Goal: Task Accomplishment & Management: Complete application form

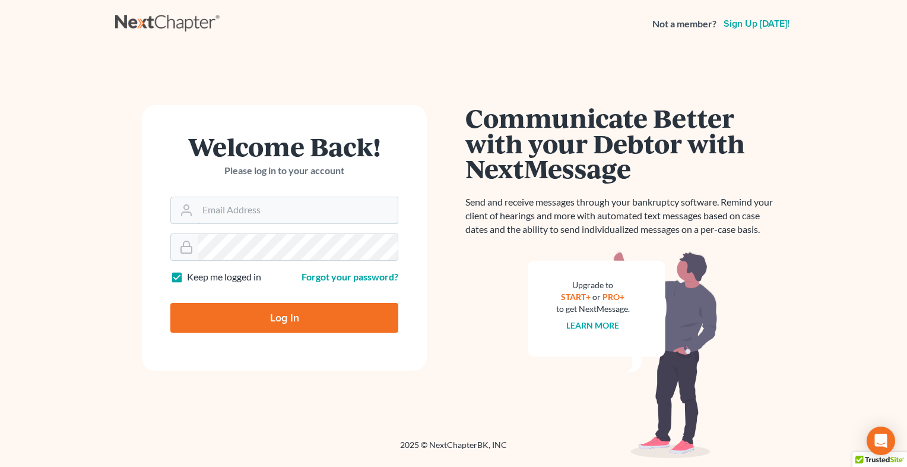
type input "[EMAIL_ADDRESS][DOMAIN_NAME]"
click at [318, 317] on input "Log In" at bounding box center [284, 318] width 228 height 30
type input "Thinking..."
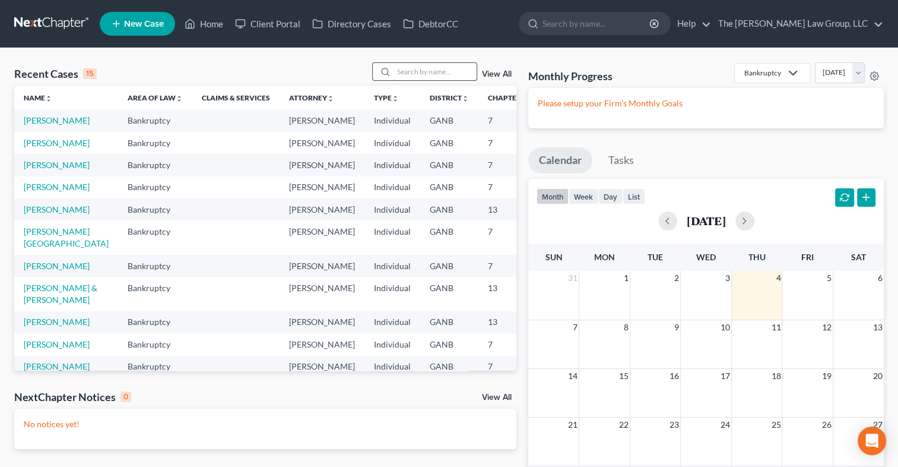
click at [435, 78] on input "search" at bounding box center [435, 71] width 83 height 17
click at [651, 26] on input "search" at bounding box center [597, 23] width 109 height 22
type input "ANDREA HOLMES"
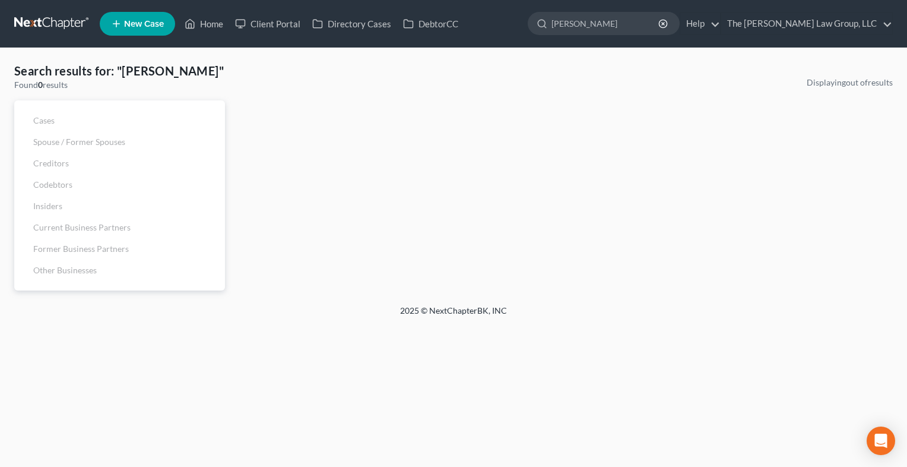
click at [142, 26] on span "New Case" at bounding box center [144, 24] width 40 height 9
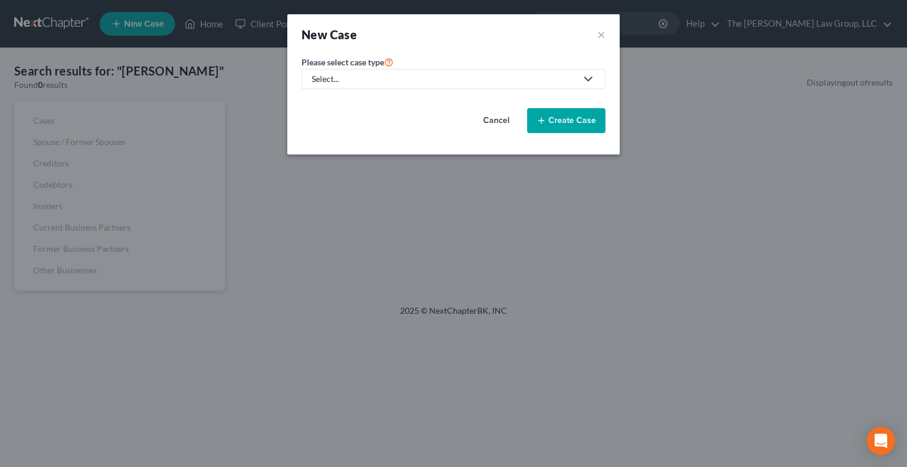
click at [360, 83] on div "Select..." at bounding box center [444, 79] width 265 height 12
click at [357, 99] on div "Bankruptcy" at bounding box center [358, 102] width 91 height 12
select select "19"
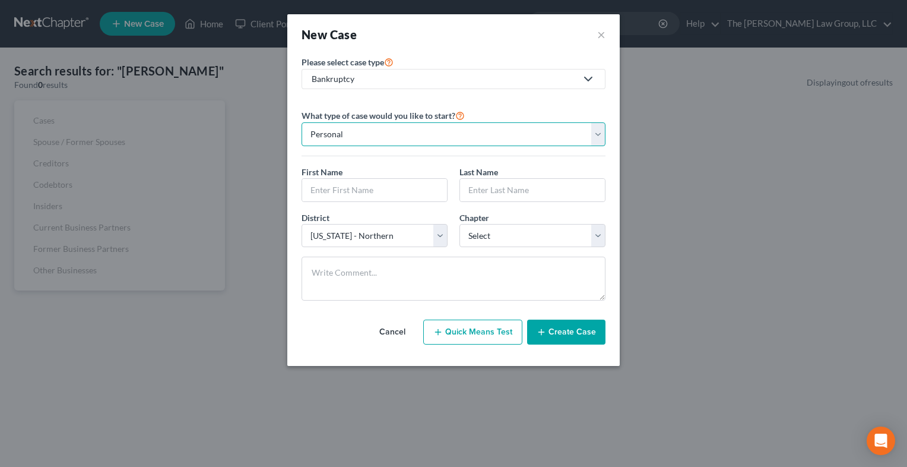
click at [596, 141] on select "Personal Business" at bounding box center [454, 134] width 304 height 24
click at [386, 190] on input "text" at bounding box center [374, 190] width 145 height 23
type input "a"
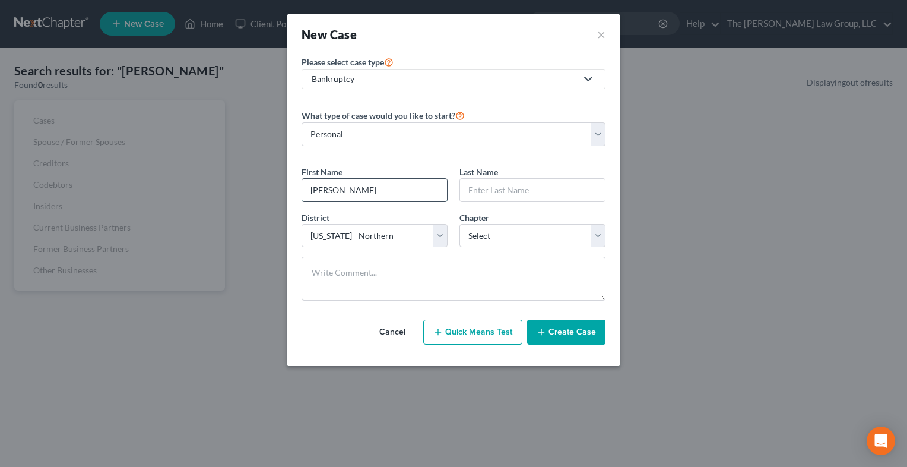
type input "Andrea"
type input "Holmes"
click at [601, 232] on select "Select 7 11 12 13" at bounding box center [532, 236] width 146 height 24
select select "3"
click at [459, 224] on select "Select 7 11 12 13" at bounding box center [532, 236] width 146 height 24
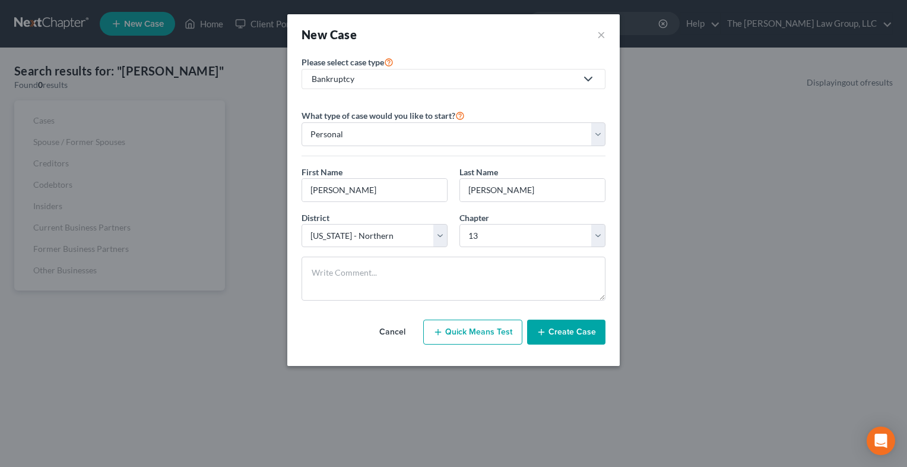
click at [563, 329] on button "Create Case" at bounding box center [566, 331] width 78 height 25
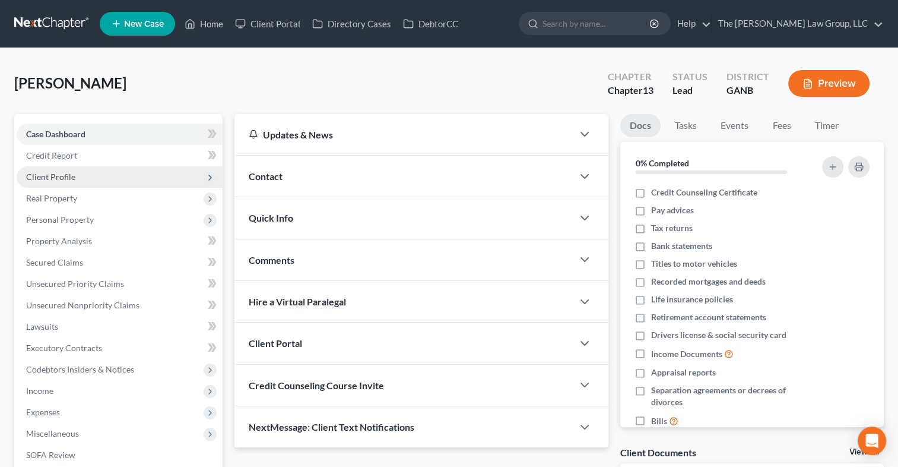
click at [51, 172] on span "Client Profile" at bounding box center [50, 177] width 49 height 10
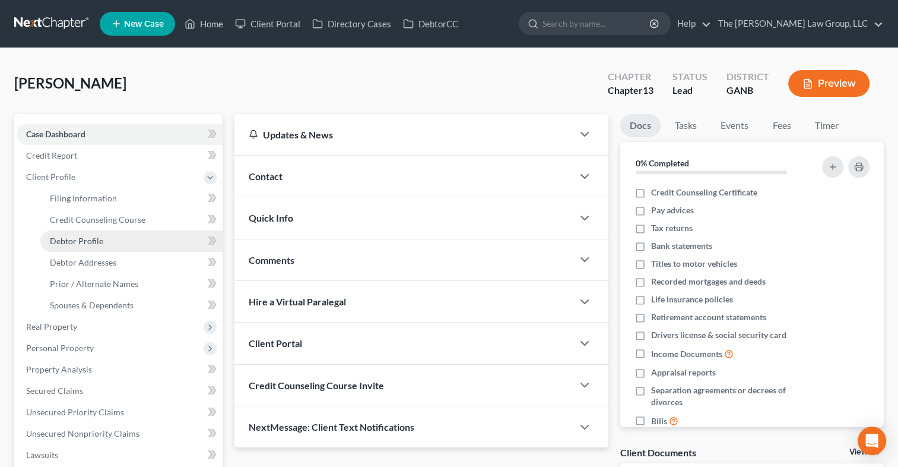
click at [85, 236] on span "Debtor Profile" at bounding box center [76, 241] width 53 height 10
select select "0"
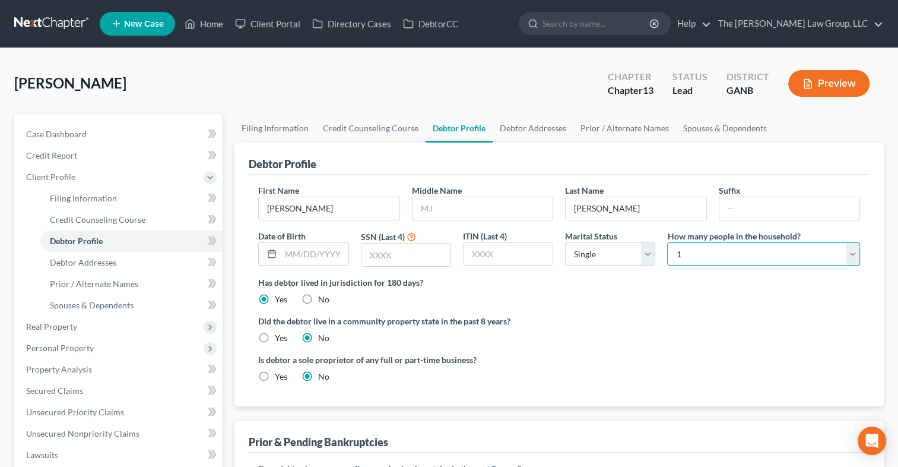
click at [854, 258] on select "Select 1 2 3 4 5 6 7 8 9 10 11 12 13 14 15 16 17 18 19 20" at bounding box center [763, 254] width 193 height 24
select select "1"
click at [667, 242] on select "Select 1 2 3 4 5 6 7 8 9 10 11 12 13 14 15 16 17 18 19 20" at bounding box center [763, 254] width 193 height 24
click at [720, 126] on link "Spouses & Dependents" at bounding box center [725, 128] width 98 height 28
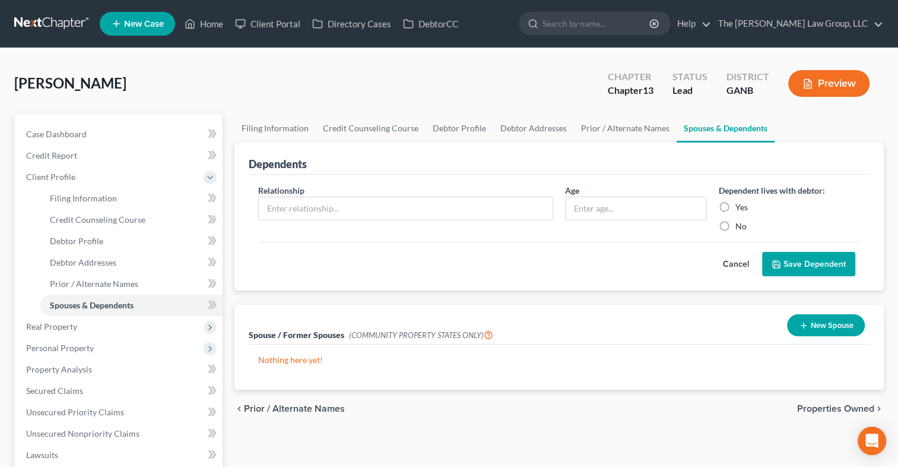
click at [810, 324] on button "New Spouse" at bounding box center [826, 325] width 78 height 22
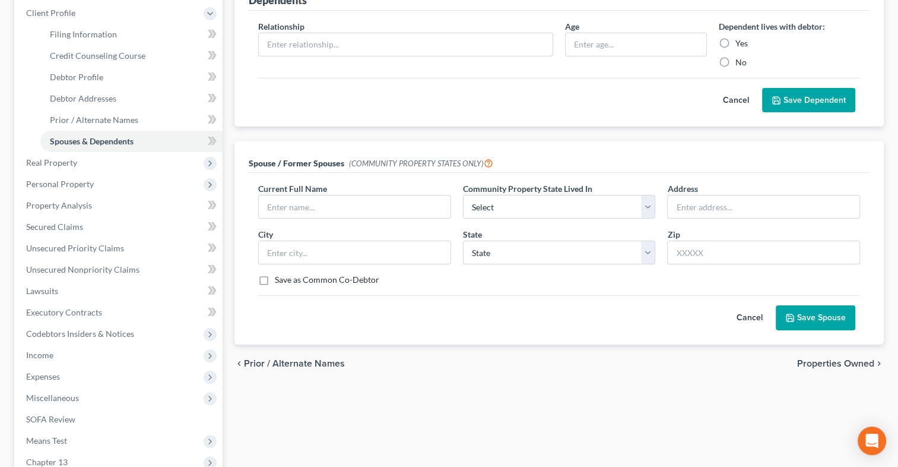
scroll to position [167, 0]
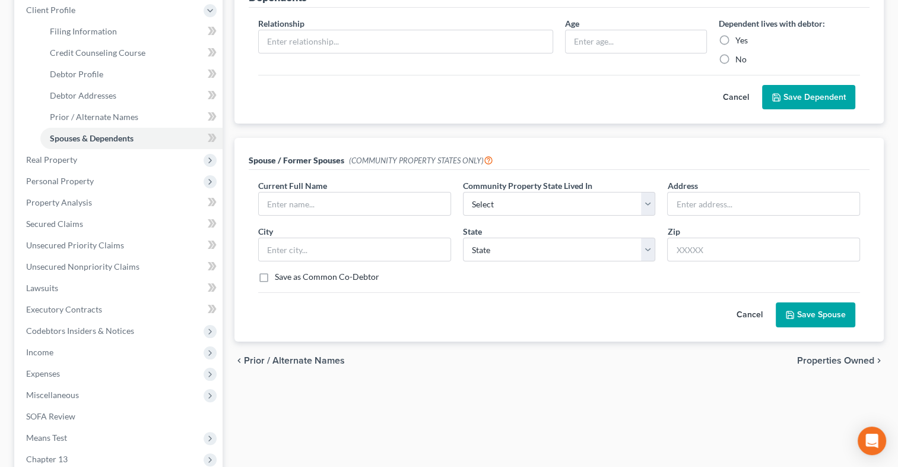
click at [741, 315] on button "Cancel" at bounding box center [750, 315] width 52 height 24
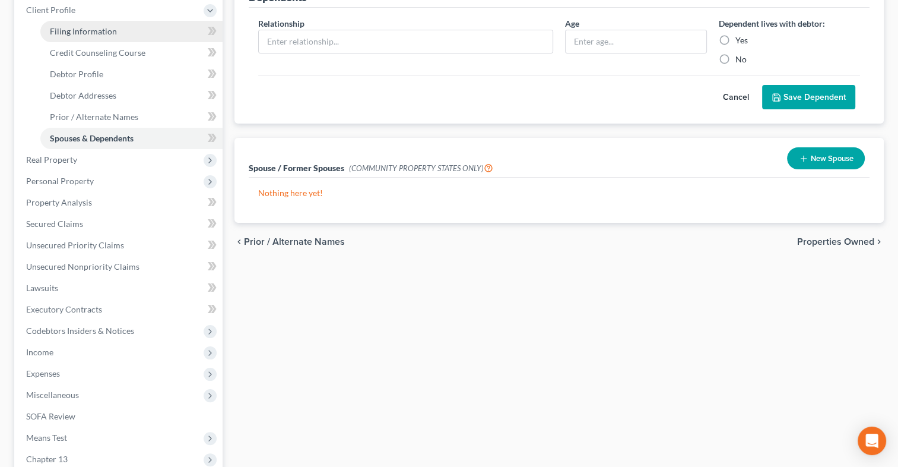
click at [69, 31] on span "Filing Information" at bounding box center [83, 31] width 67 height 10
select select "1"
select select "0"
select select "3"
select select "19"
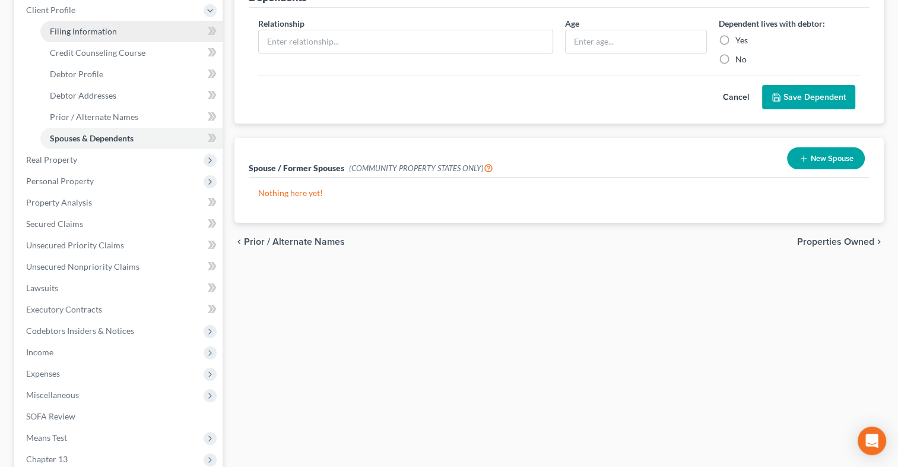
select select "10"
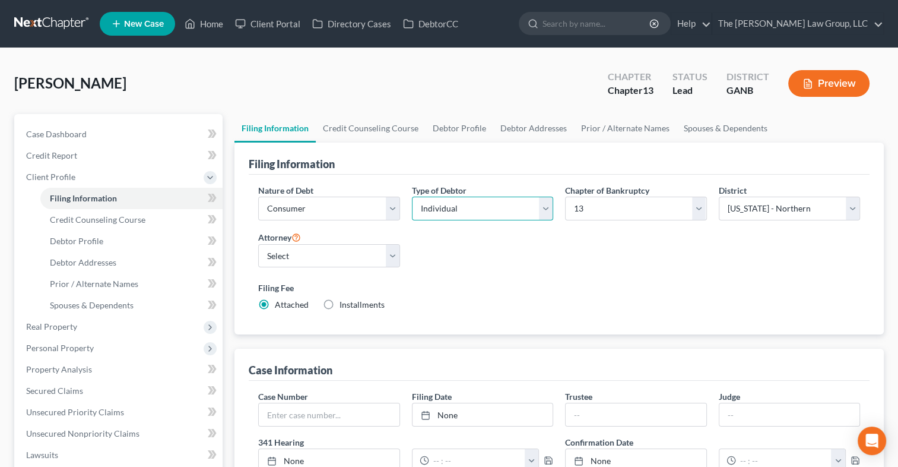
click at [541, 206] on select "Select Individual Joint" at bounding box center [482, 208] width 141 height 24
select select "1"
click at [412, 196] on select "Select Individual Joint" at bounding box center [482, 208] width 141 height 24
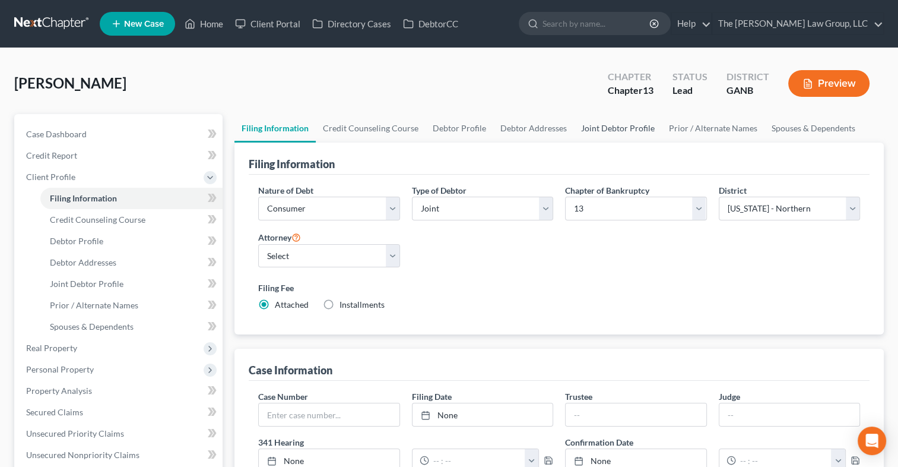
click at [610, 128] on link "Joint Debtor Profile" at bounding box center [618, 128] width 88 height 28
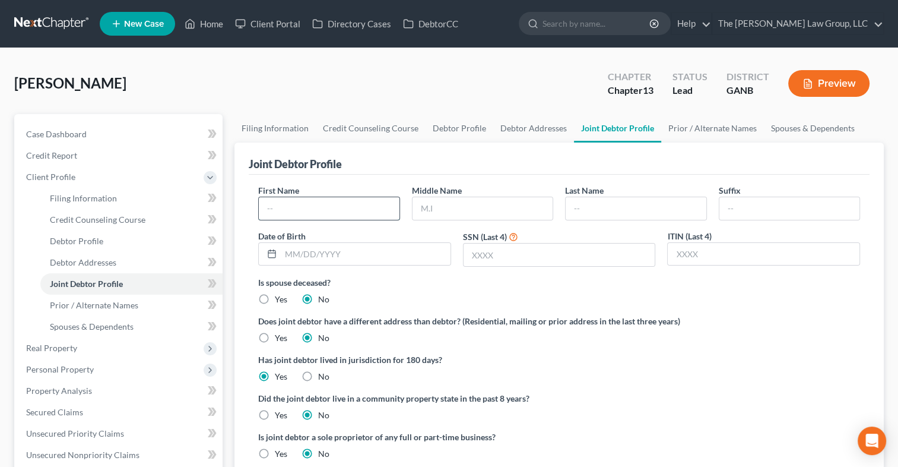
click at [354, 200] on input "text" at bounding box center [329, 208] width 140 height 23
type input "Derrick"
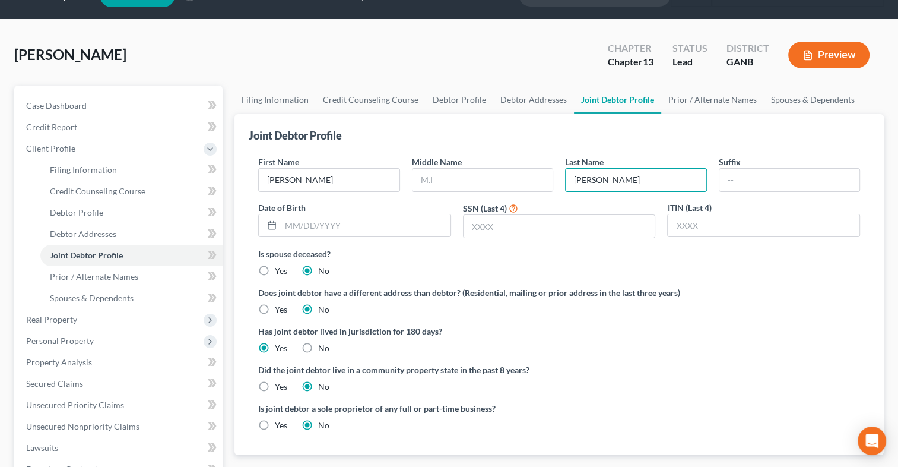
scroll to position [29, 0]
type input "Holmes"
click at [275, 424] on label "Yes" at bounding box center [281, 425] width 12 height 12
click at [280, 424] on input "Yes" at bounding box center [284, 423] width 8 height 8
radio input "true"
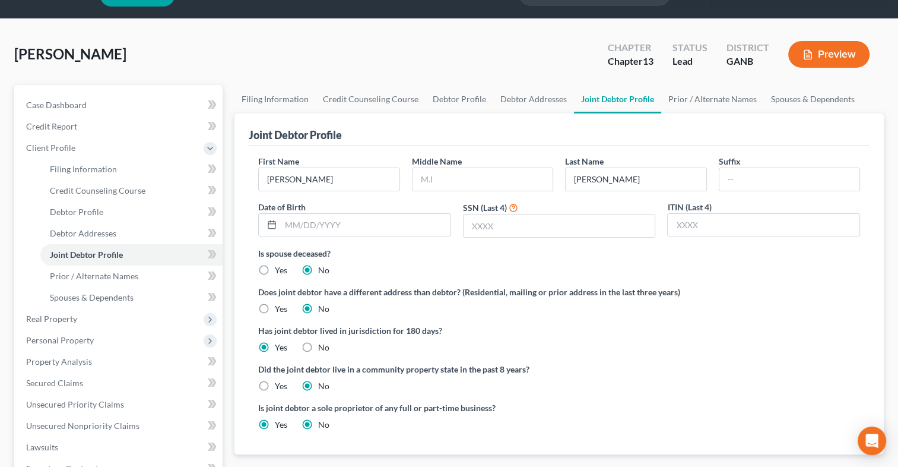
radio input "false"
click at [446, 103] on link "Debtor Profile" at bounding box center [460, 99] width 68 height 28
select select "1"
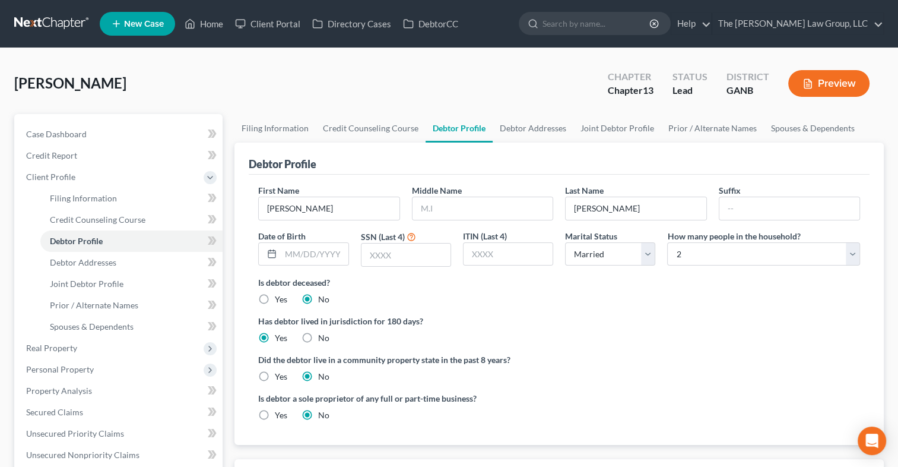
click at [275, 412] on label "Yes" at bounding box center [281, 415] width 12 height 12
click at [280, 412] on input "Yes" at bounding box center [284, 413] width 8 height 8
radio input "true"
radio input "false"
click at [71, 134] on span "Case Dashboard" at bounding box center [56, 134] width 61 height 10
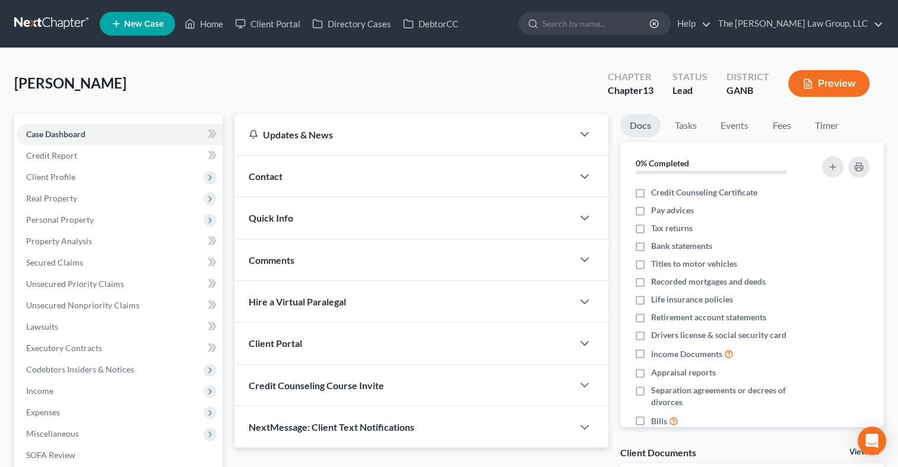
click at [382, 388] on span "Credit Counseling Course Invite" at bounding box center [316, 384] width 135 height 11
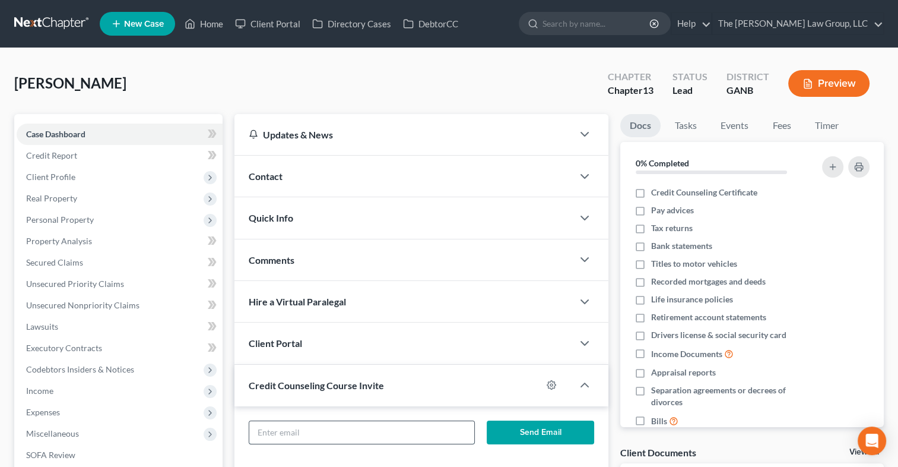
click at [329, 435] on input "text" at bounding box center [361, 432] width 225 height 23
paste input "adh4@live.com"
type input "adh4@live.com"
click at [545, 432] on button "Send Email" at bounding box center [540, 432] width 107 height 24
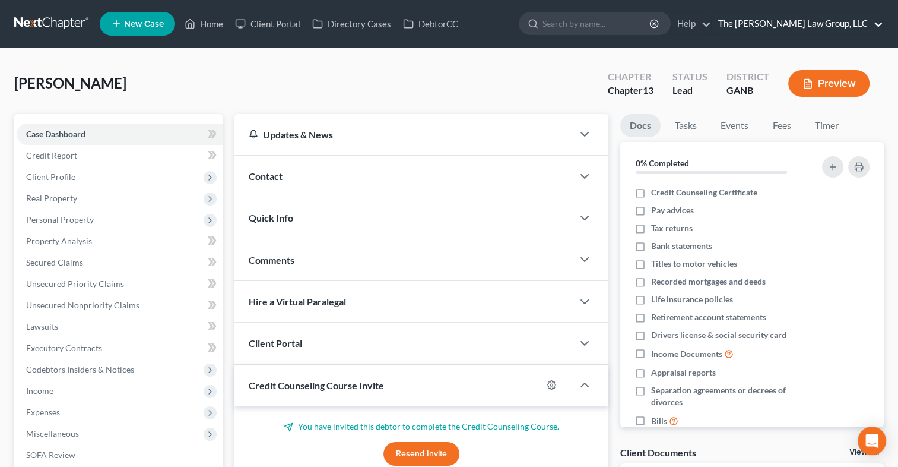
click at [850, 26] on link "The Martin Law Group, LLC" at bounding box center [797, 23] width 171 height 21
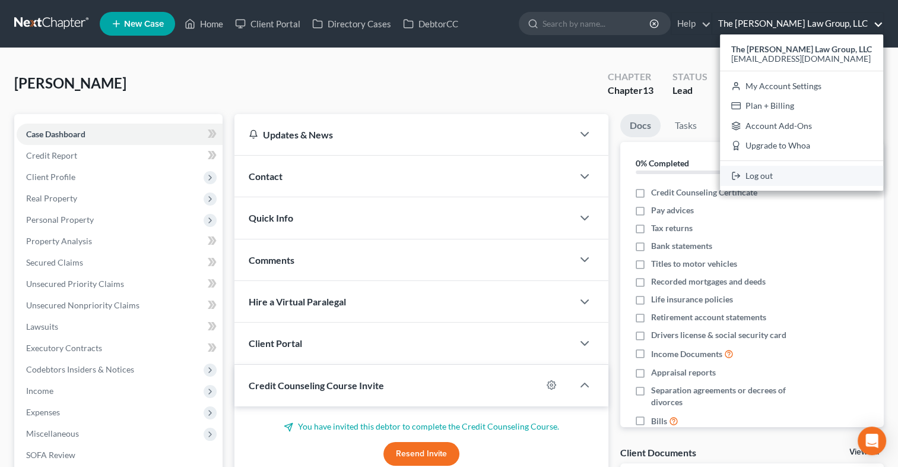
click at [774, 173] on link "Log out" at bounding box center [801, 176] width 163 height 20
